Goal: Navigation & Orientation: Find specific page/section

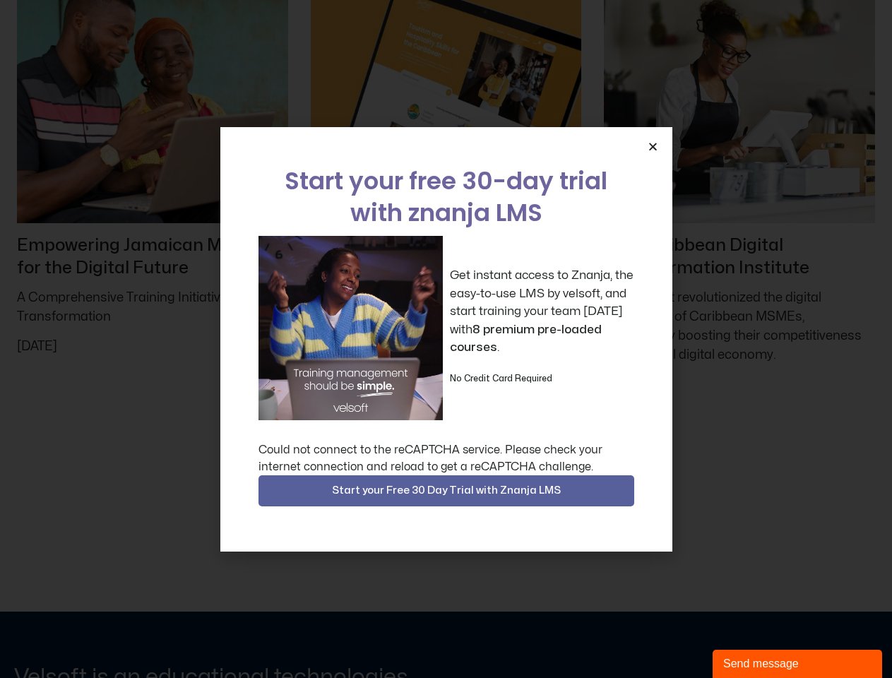
click at [446, 339] on div "Get instant access to Znanja, the easy-to-use LMS by velsoft, and start trainin…" at bounding box center [446, 328] width 376 height 184
click at [652, 146] on icon "Close" at bounding box center [652, 146] width 11 height 11
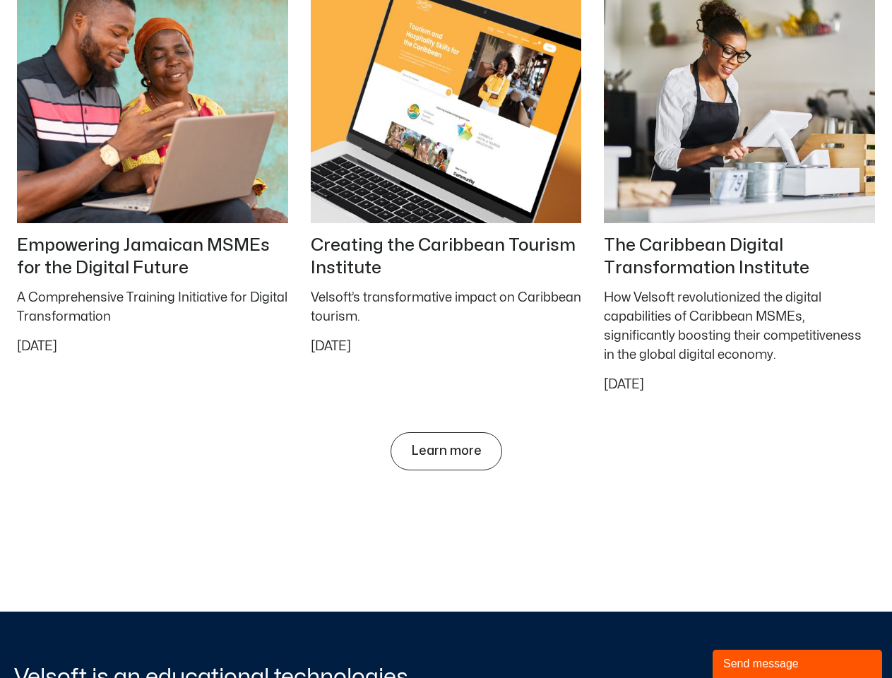
click at [797, 664] on div "Send message" at bounding box center [797, 663] width 148 height 17
